Goal: Task Accomplishment & Management: Manage account settings

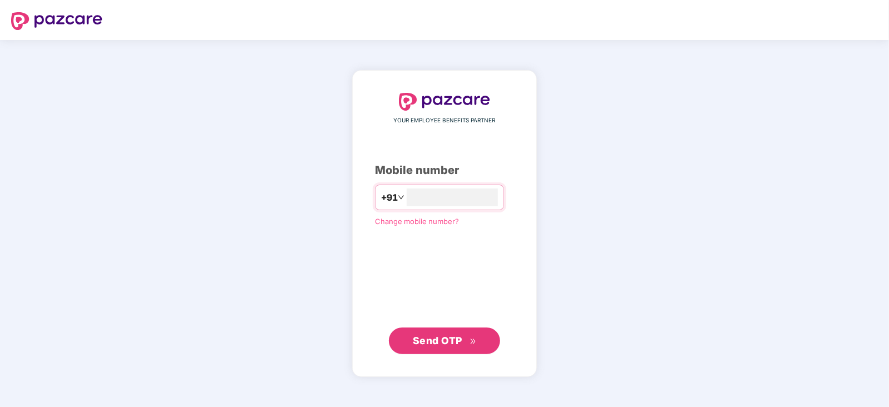
type input "**********"
click at [443, 334] on span "Send OTP" at bounding box center [438, 340] width 50 height 12
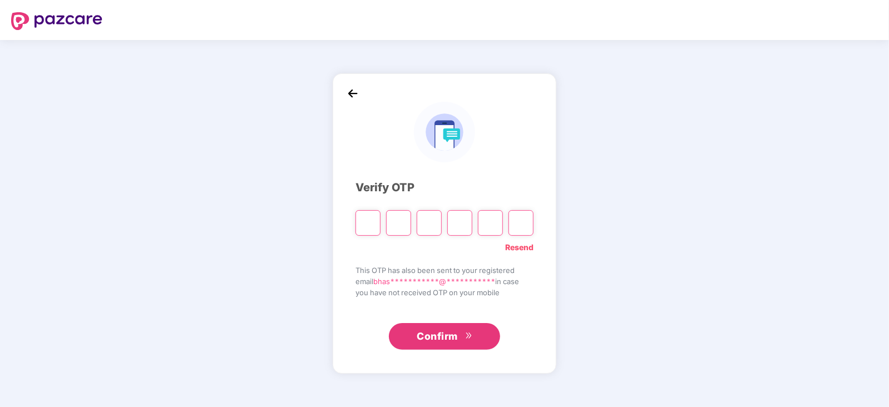
type input "*"
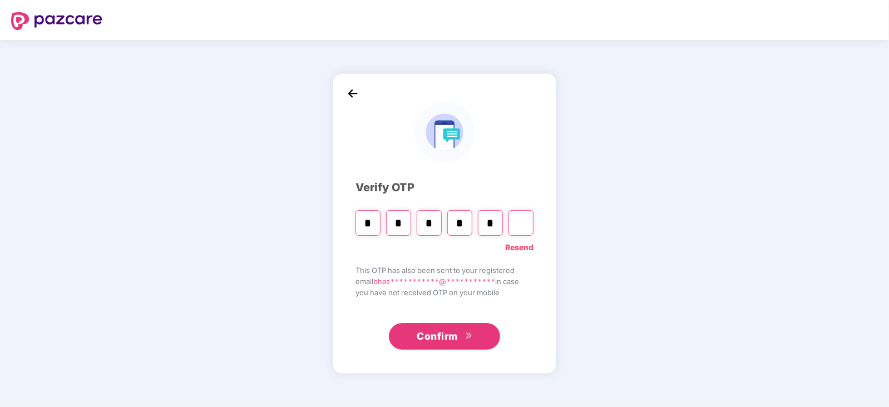
type input "*"
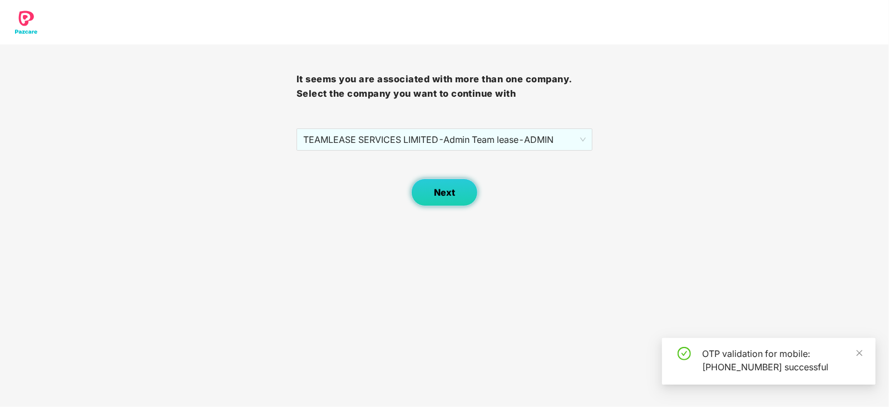
click at [449, 204] on button "Next" at bounding box center [444, 193] width 67 height 28
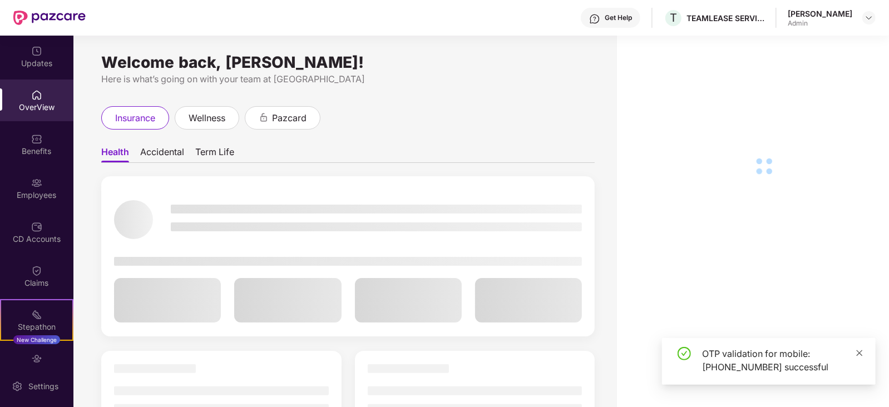
click at [859, 358] on link at bounding box center [860, 353] width 8 height 12
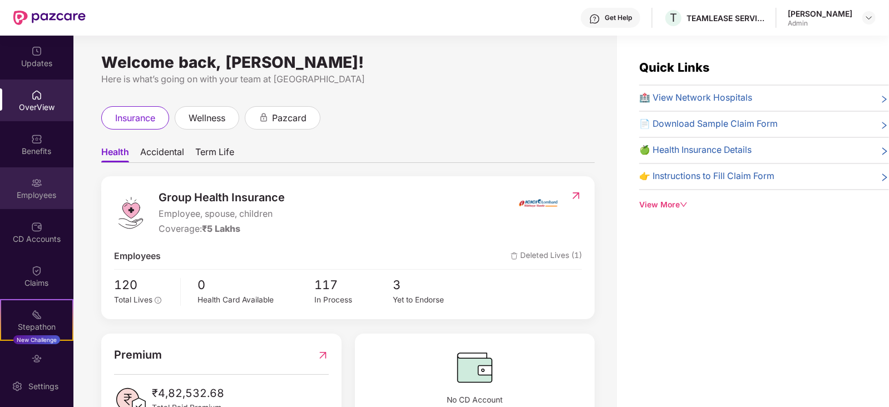
click at [18, 194] on div "Employees" at bounding box center [36, 195] width 73 height 11
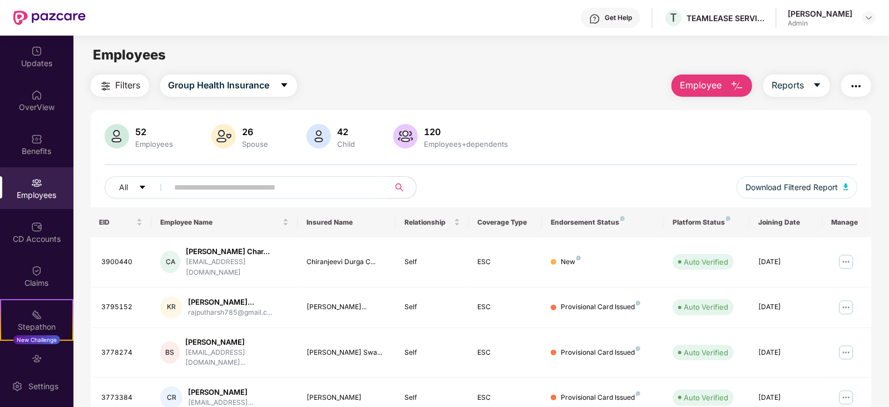
click at [223, 188] on input "text" at bounding box center [275, 187] width 200 height 17
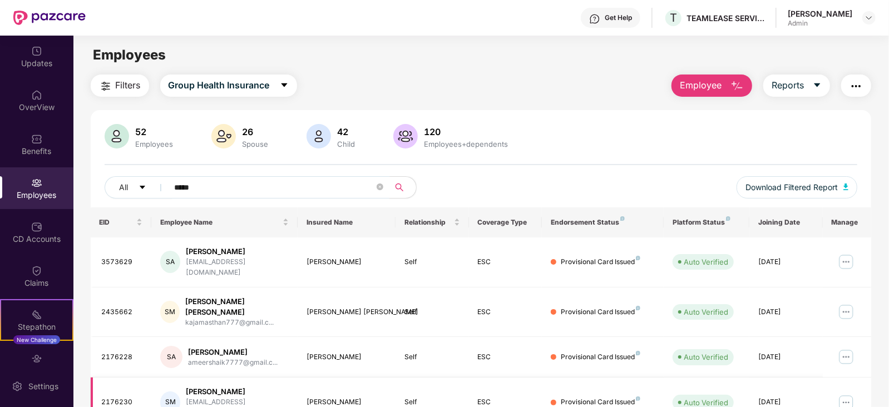
type input "*****"
click at [840, 394] on img at bounding box center [846, 403] width 18 height 18
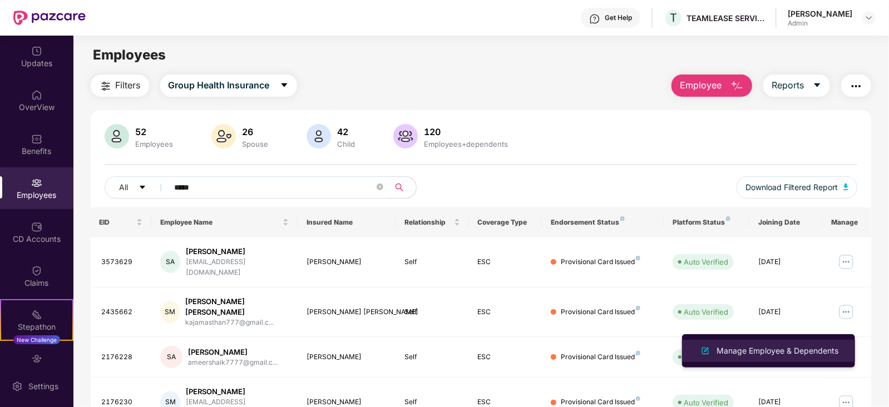
click at [766, 346] on div "Manage Employee & Dependents" at bounding box center [777, 351] width 126 height 12
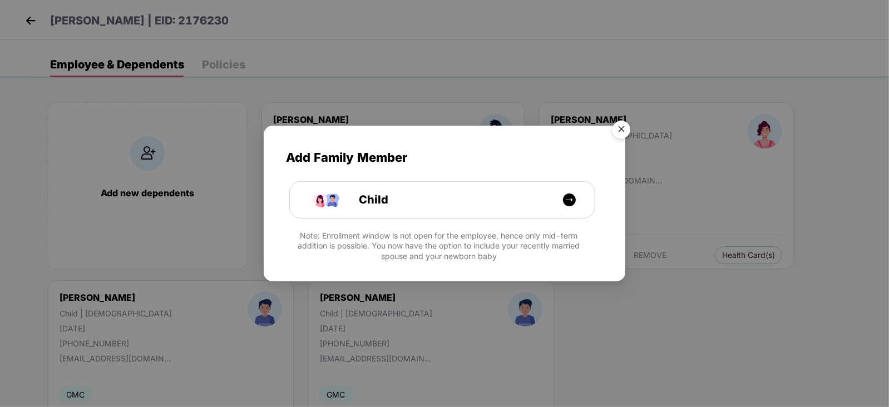
click at [629, 131] on img "Close" at bounding box center [621, 131] width 31 height 31
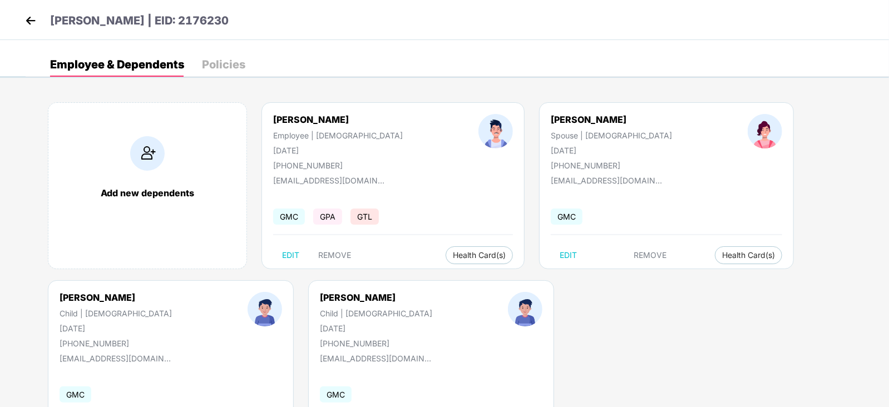
click at [38, 17] on img at bounding box center [30, 20] width 17 height 17
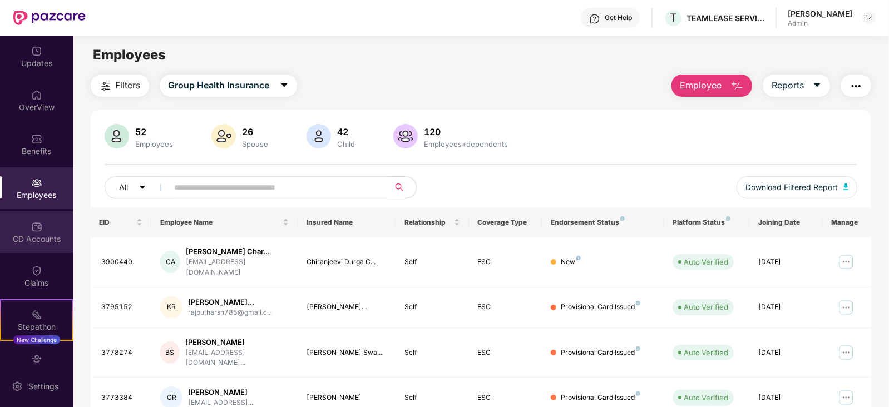
click at [41, 245] on div "CD Accounts" at bounding box center [36, 232] width 73 height 42
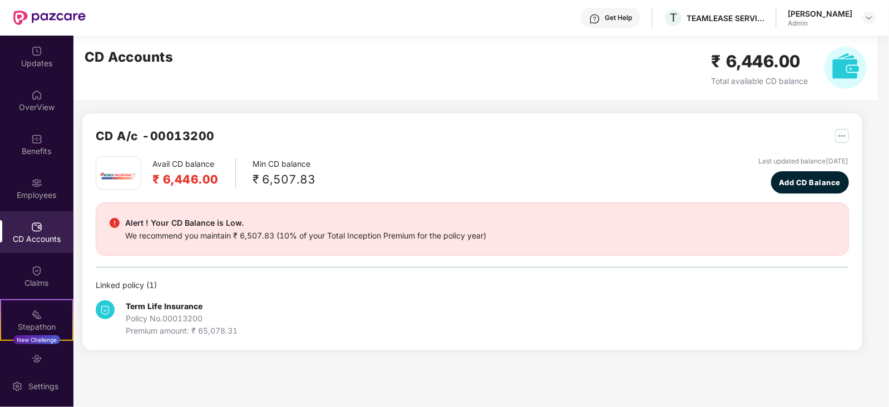
click at [129, 278] on div "Avail CD balance ₹ 6,446.00 Min CD balance ₹ 6,507.83 Last updated balance 16 J…" at bounding box center [472, 246] width 753 height 181
click at [52, 196] on div "Employees" at bounding box center [36, 195] width 73 height 11
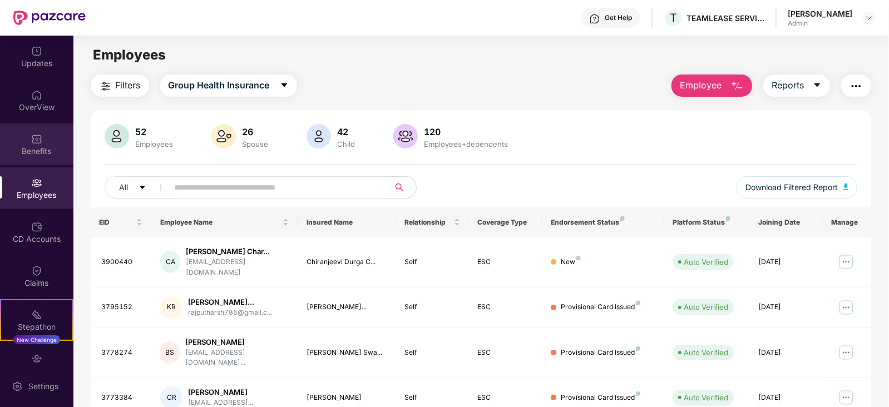
click at [33, 144] on div "Benefits" at bounding box center [36, 145] width 73 height 42
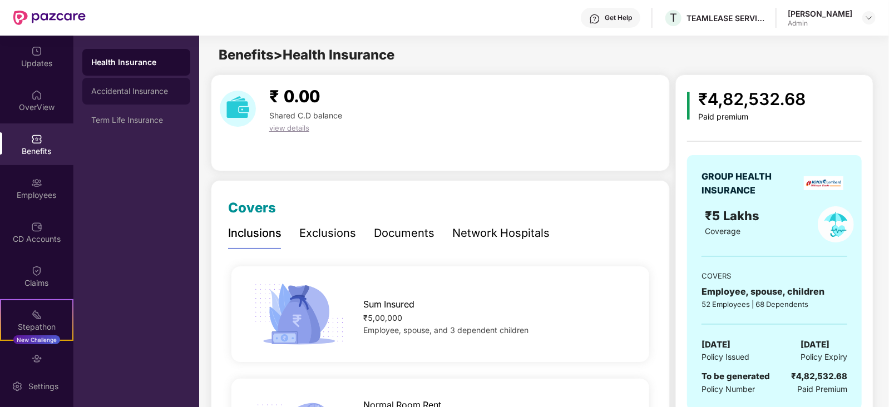
click at [142, 90] on div "Accidental Insurance" at bounding box center [136, 91] width 90 height 9
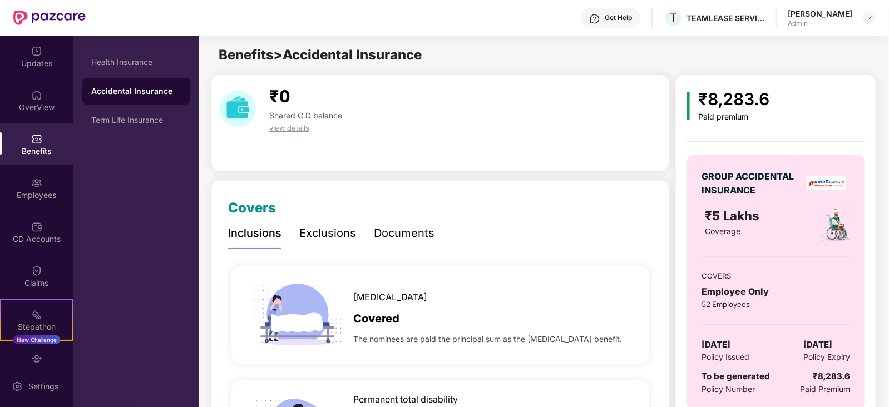
click at [45, 142] on div "Benefits" at bounding box center [36, 145] width 73 height 42
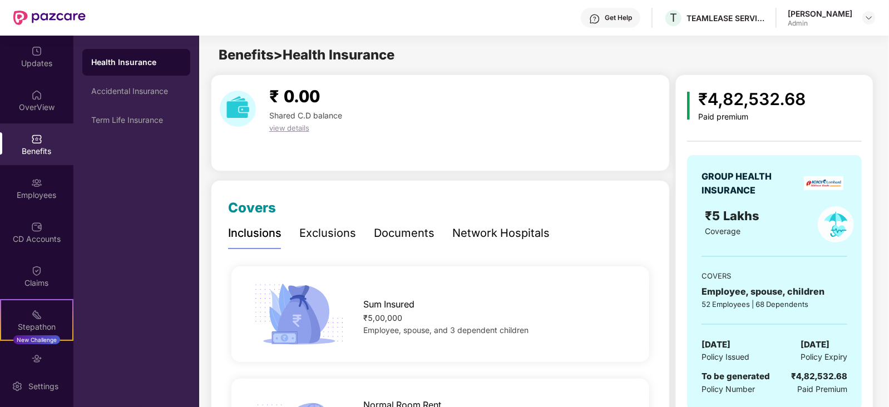
click at [312, 239] on div "Exclusions" at bounding box center [327, 233] width 57 height 17
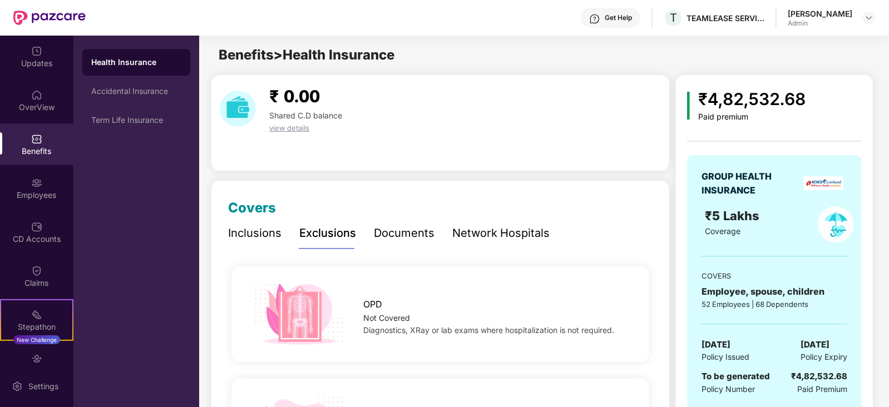
click at [389, 231] on div "Documents" at bounding box center [404, 233] width 61 height 17
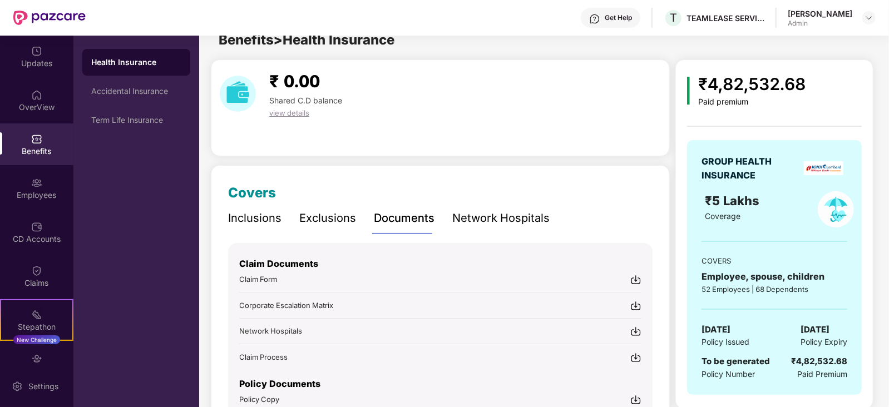
scroll to position [85, 0]
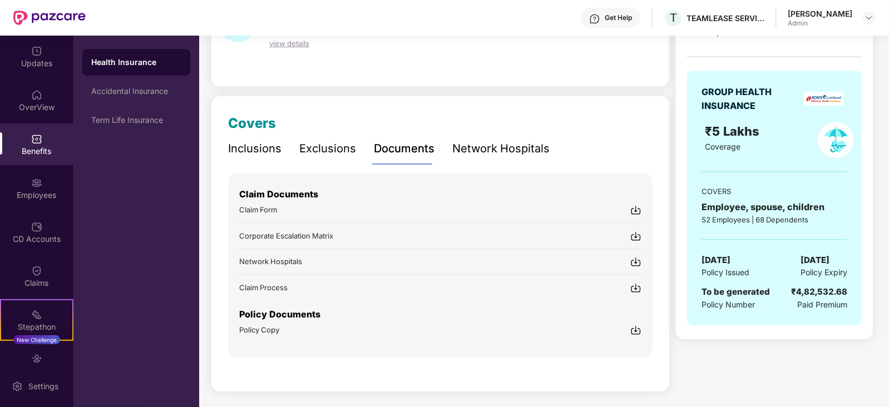
click at [637, 207] on img at bounding box center [635, 210] width 11 height 11
click at [264, 283] on span "Claim Process" at bounding box center [263, 287] width 48 height 9
